Goal: Task Accomplishment & Management: Manage account settings

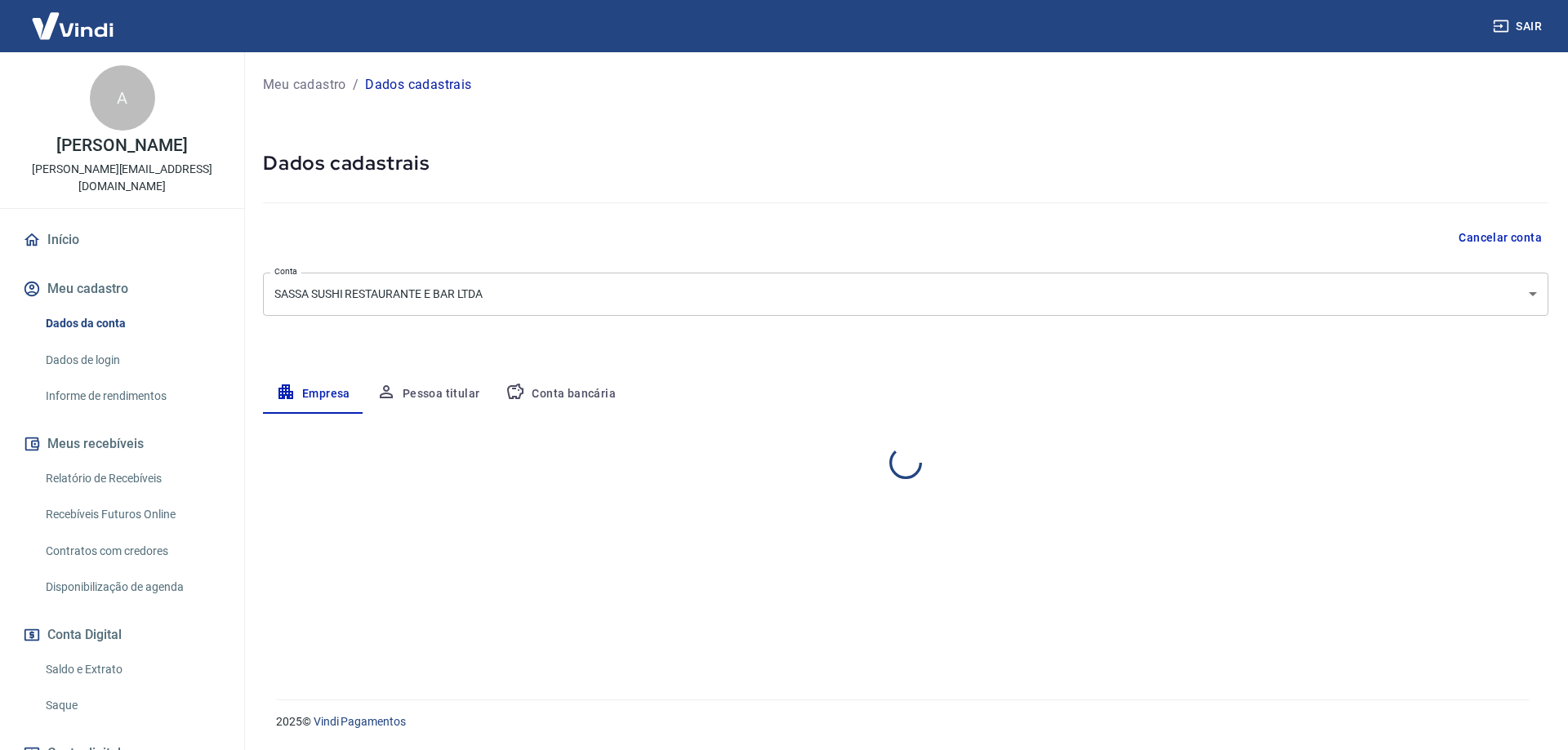
select select "SP"
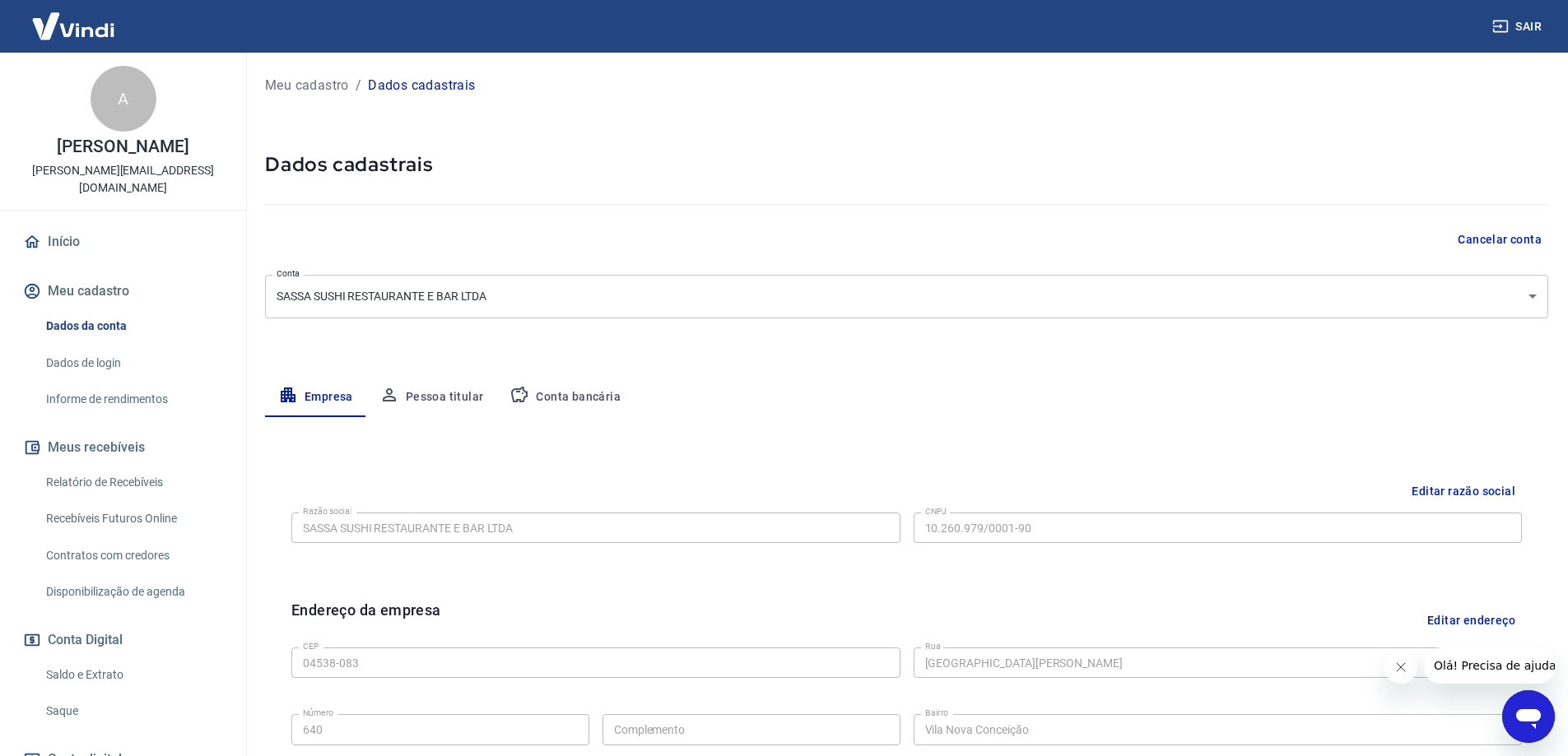
click at [50, 695] on link "Saque" at bounding box center [133, 712] width 187 height 34
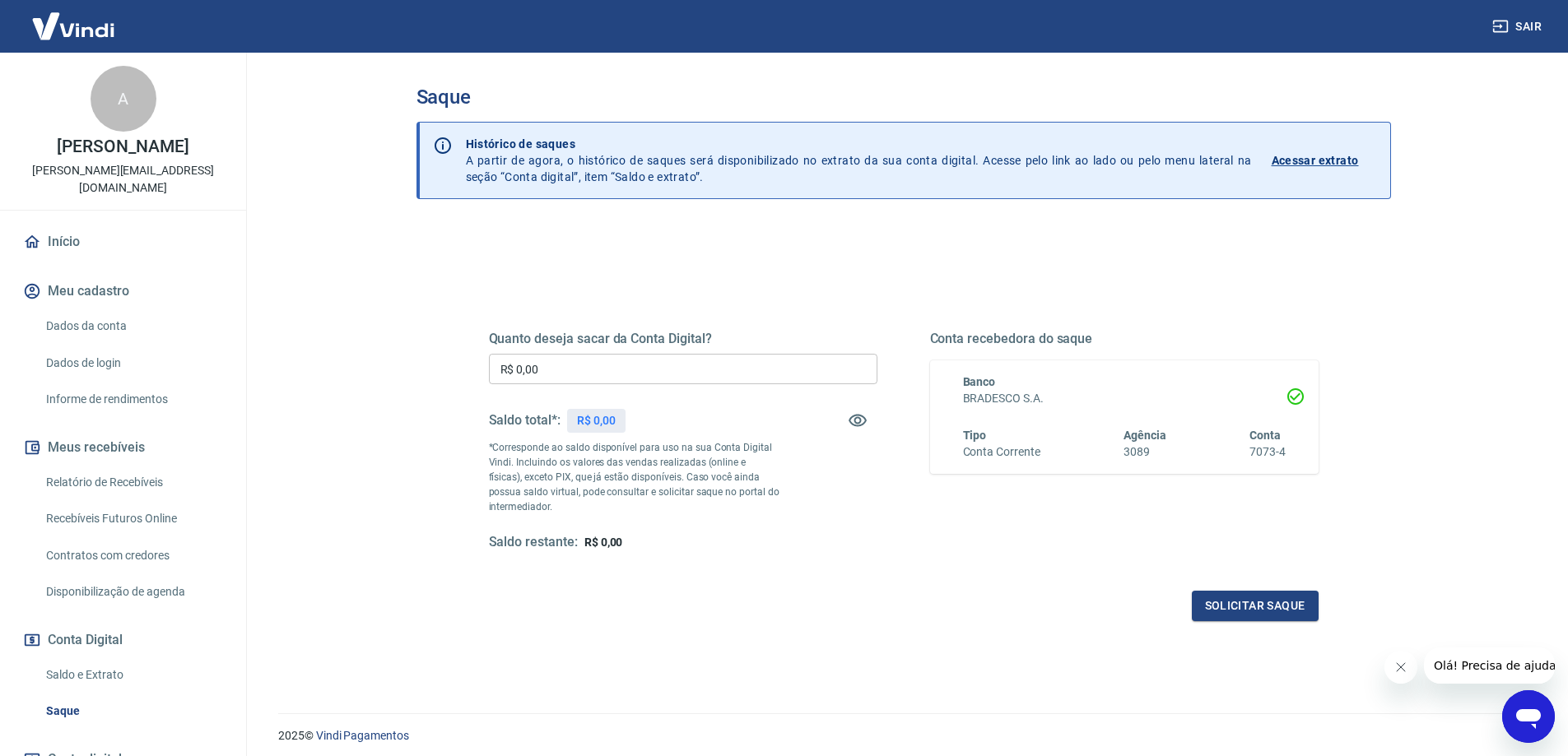
click at [678, 374] on input "R$ 0,00" at bounding box center [683, 369] width 389 height 30
type input "R$ 2.000,00"
